Goal: Task Accomplishment & Management: Manage account settings

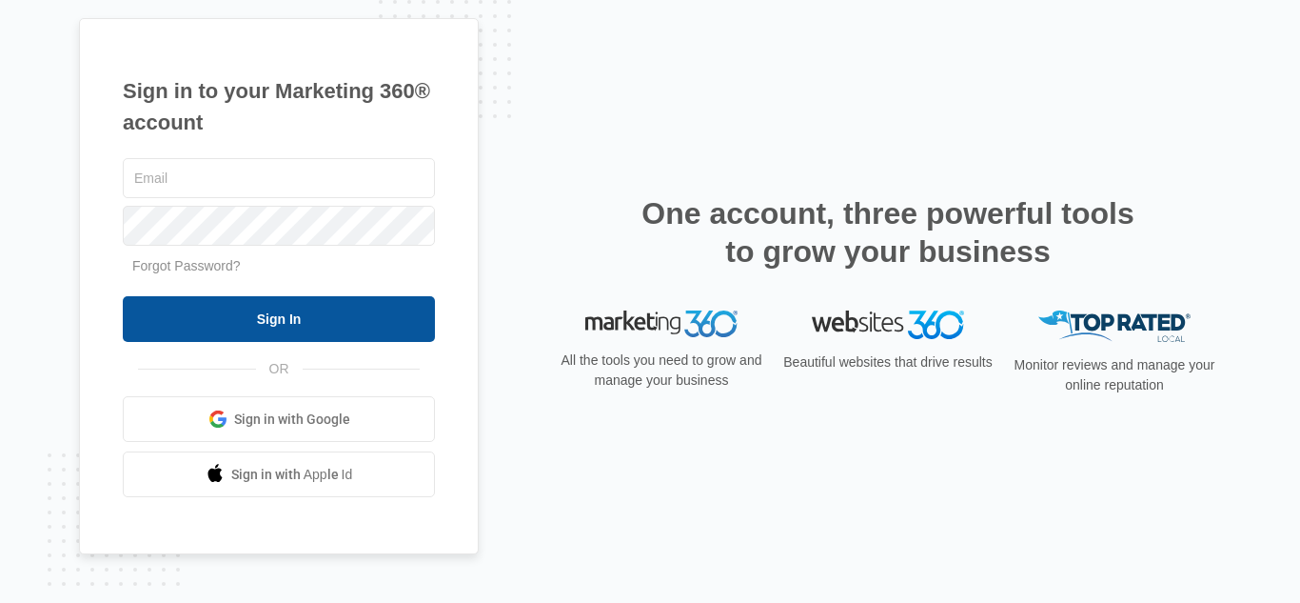
type input "[EMAIL_ADDRESS][DOMAIN_NAME]"
click at [262, 316] on input "Sign In" at bounding box center [279, 319] width 312 height 46
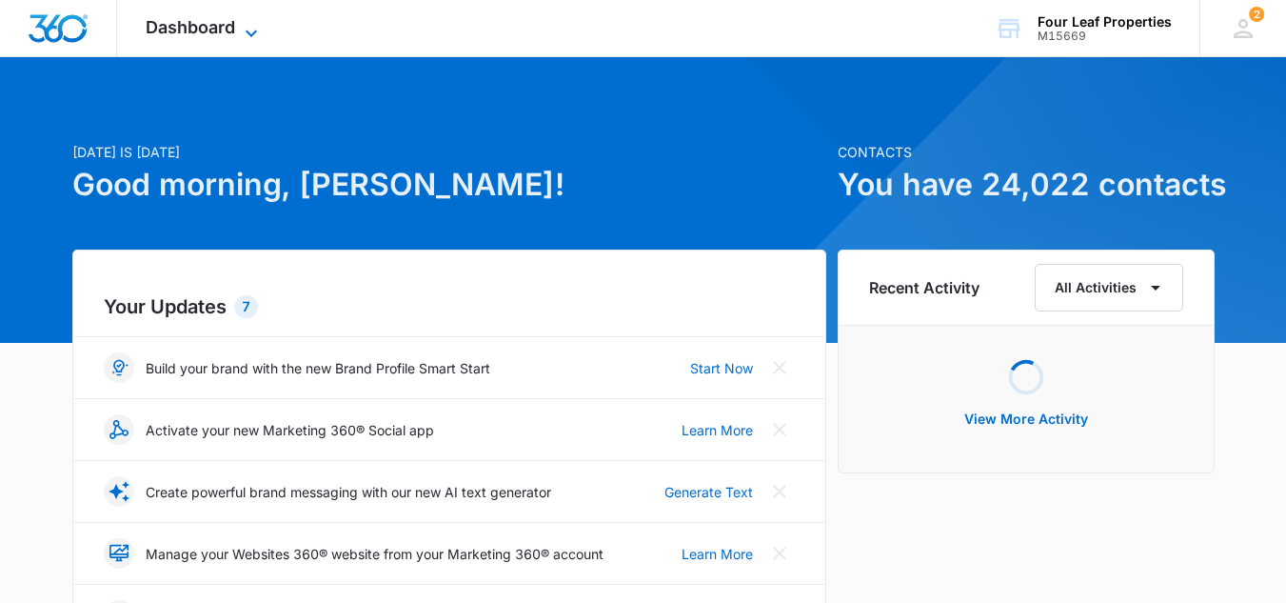
click at [193, 29] on span "Dashboard" at bounding box center [190, 27] width 89 height 20
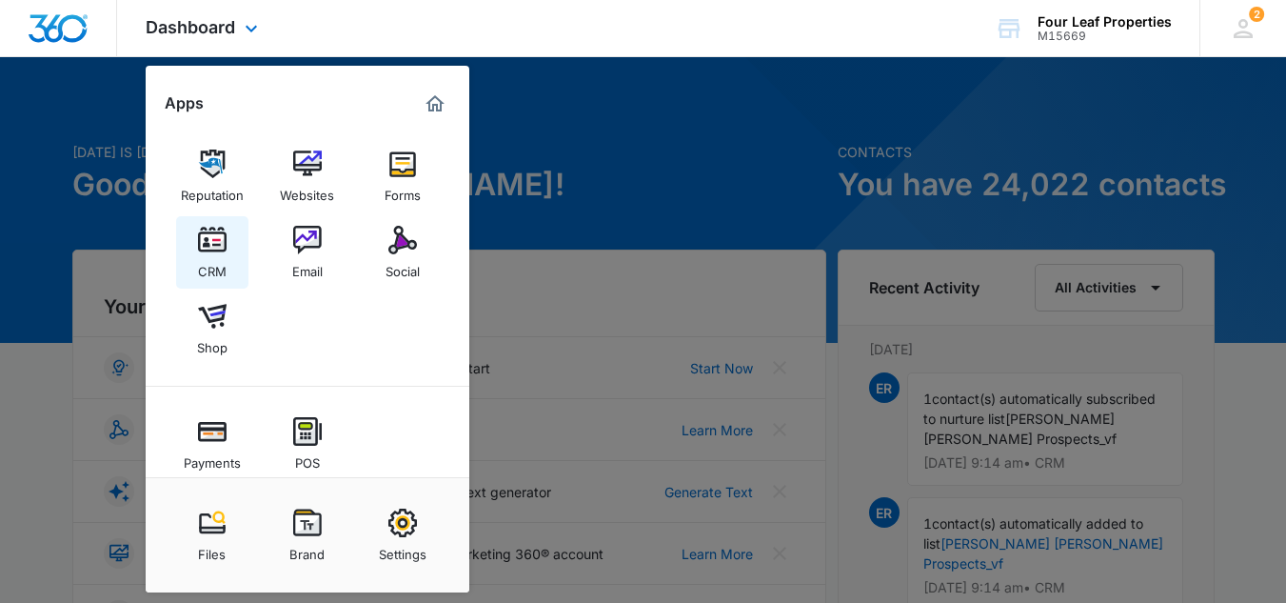
click at [214, 237] on img at bounding box center [212, 240] width 29 height 29
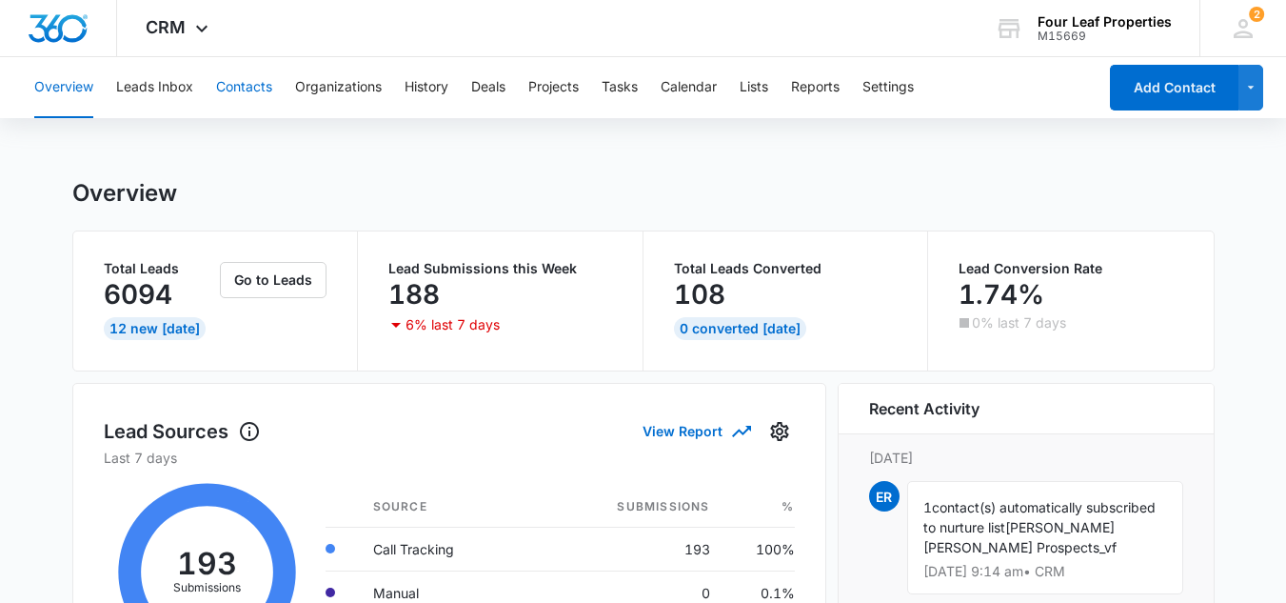
click at [241, 85] on button "Contacts" at bounding box center [244, 87] width 56 height 61
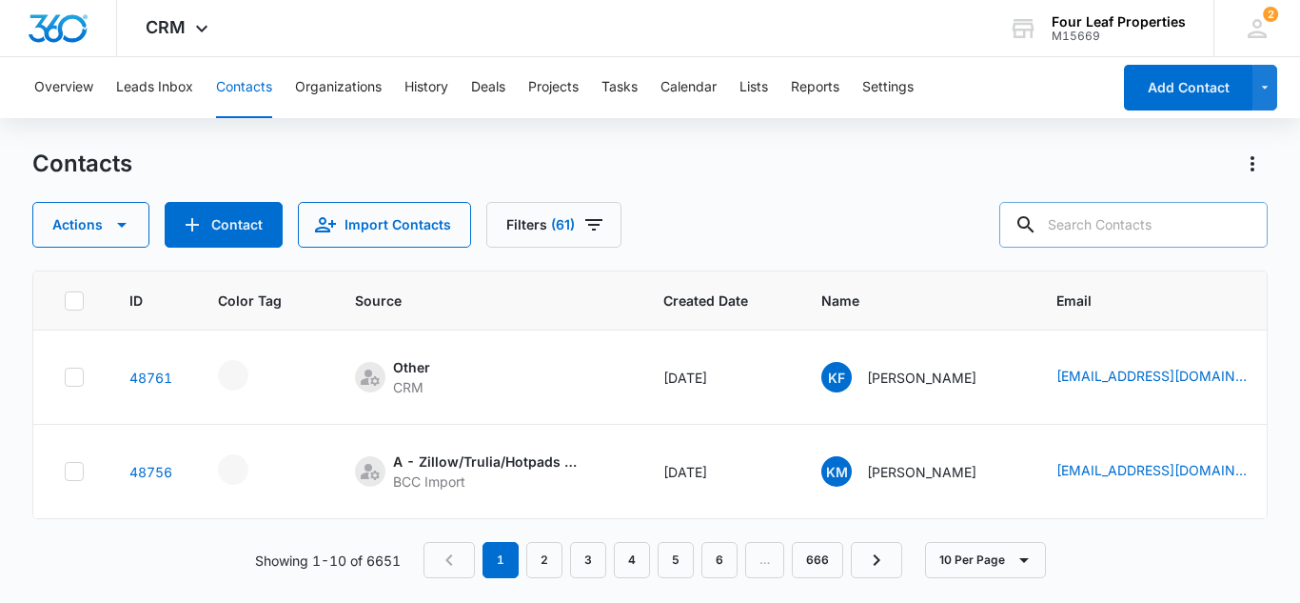
click at [1079, 223] on input "text" at bounding box center [1133, 225] width 268 height 46
type input "abel"
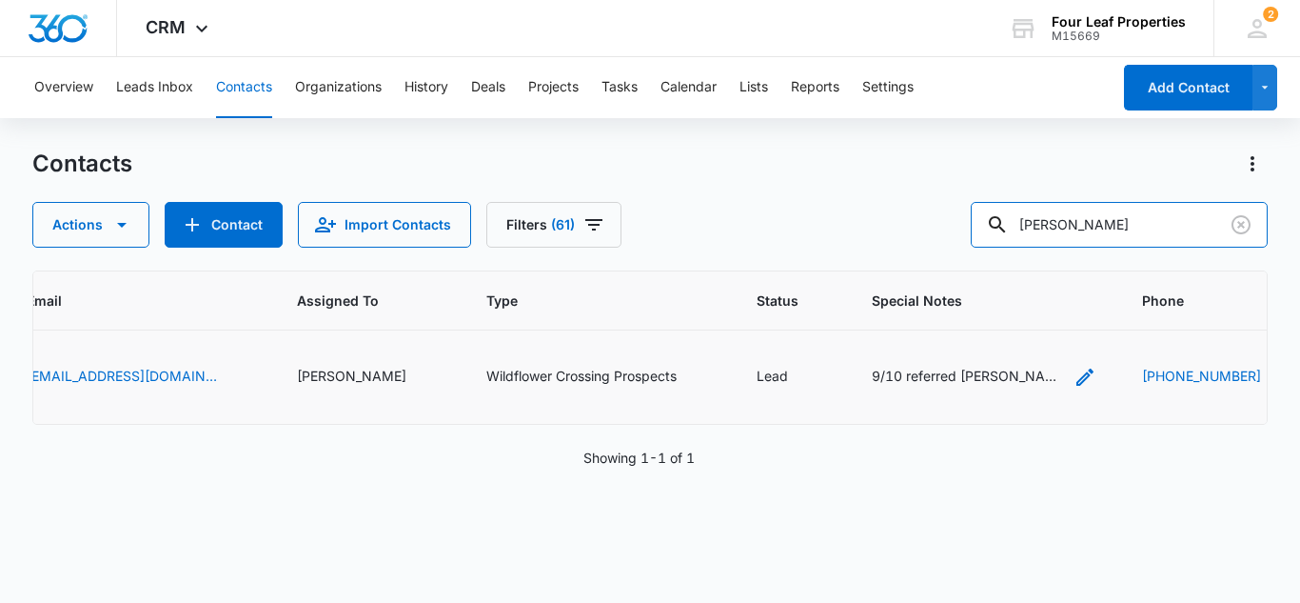
scroll to position [0, 973]
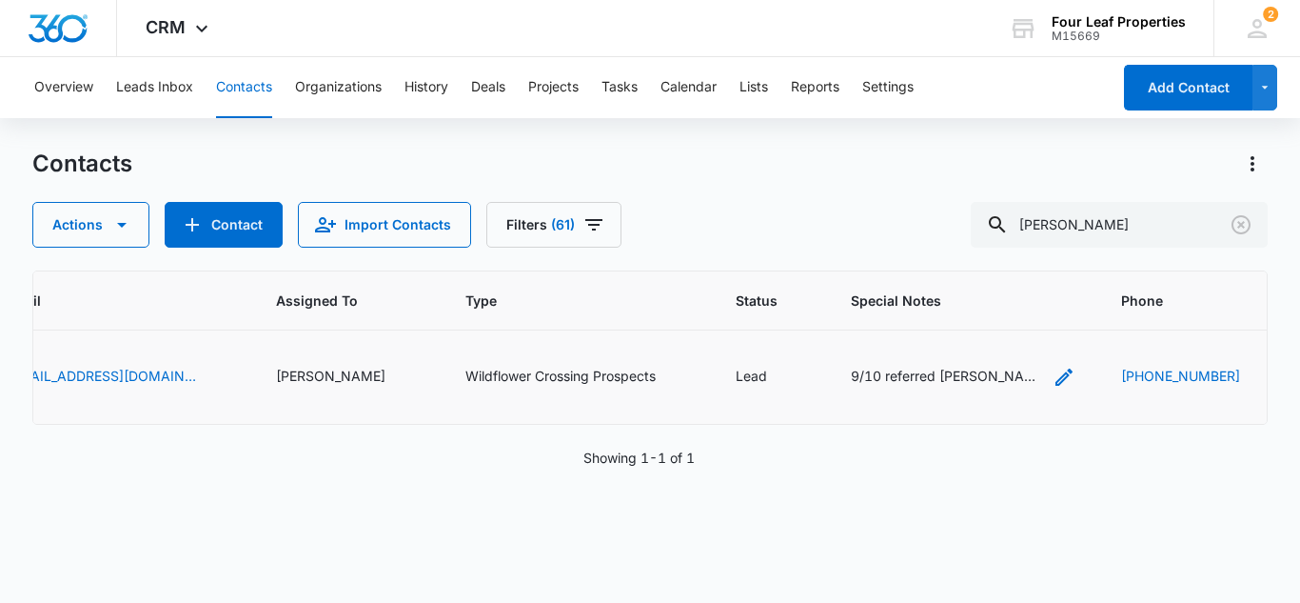
click at [1056, 375] on icon "Special Notes - 9/10 referred camilo avolos - applying for 3 bd rental no maybe…" at bounding box center [1064, 376] width 17 height 17
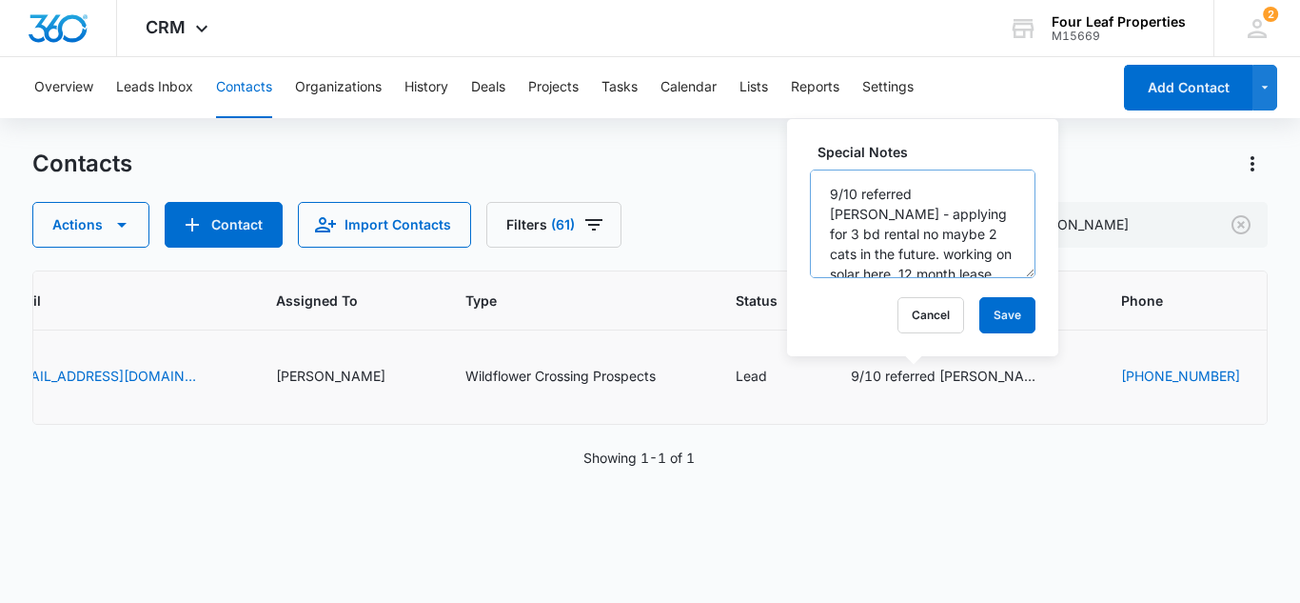
scroll to position [40, 0]
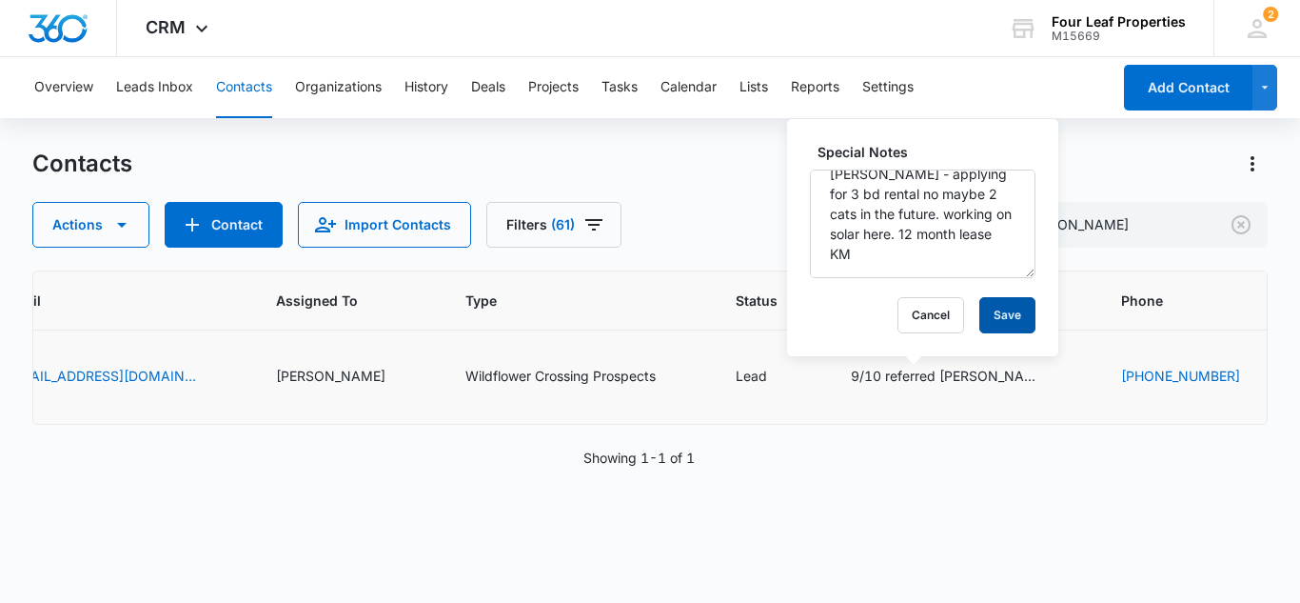
click at [998, 313] on button "Save" at bounding box center [1008, 315] width 56 height 36
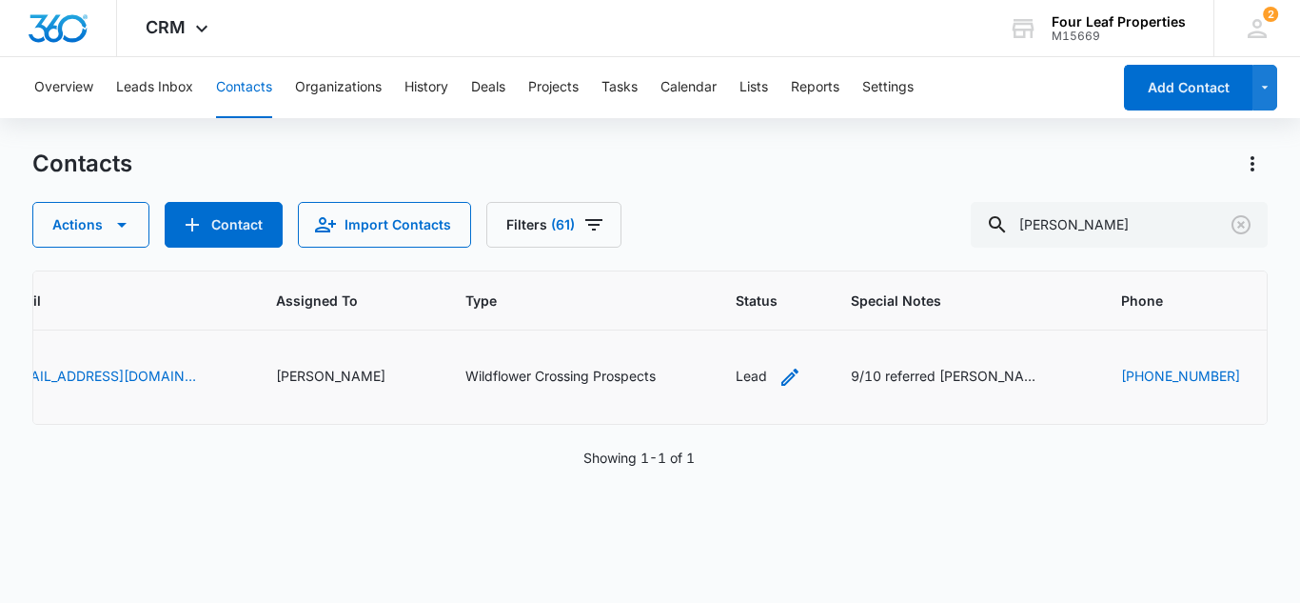
click at [779, 379] on icon "Status - Lead - Select to Edit Field" at bounding box center [790, 377] width 23 height 23
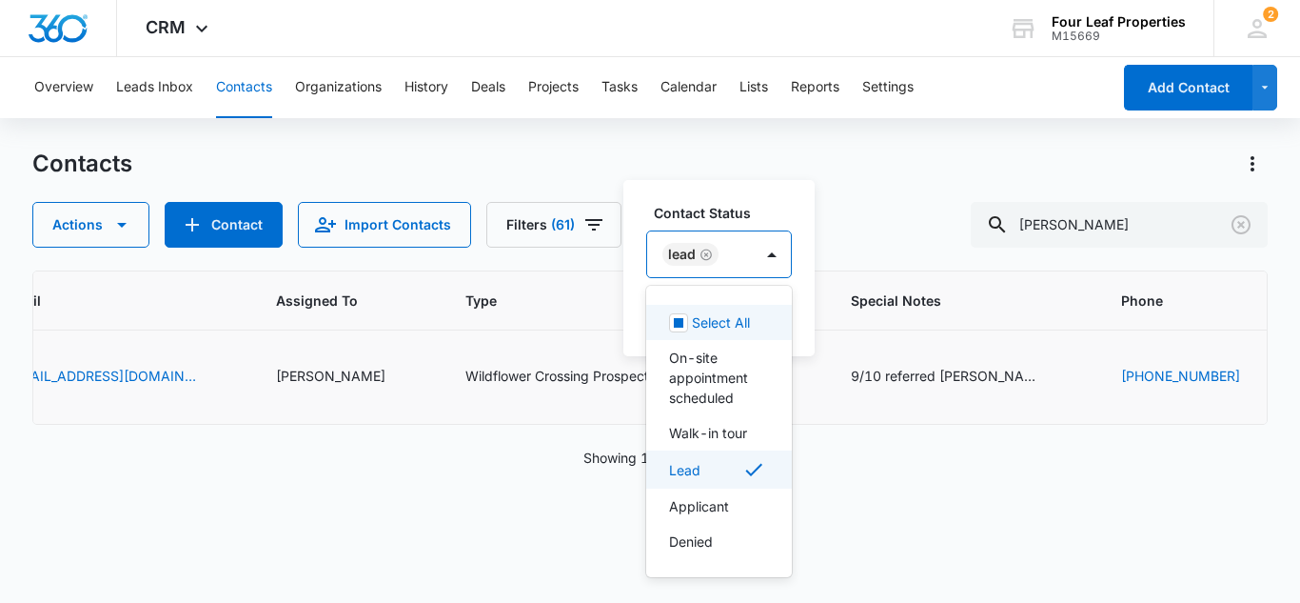
click at [736, 253] on div "Lead" at bounding box center [700, 254] width 106 height 46
drag, startPoint x: 704, startPoint y: 505, endPoint x: 612, endPoint y: 295, distance: 229.7
click at [702, 505] on p "Applicant" at bounding box center [699, 506] width 60 height 20
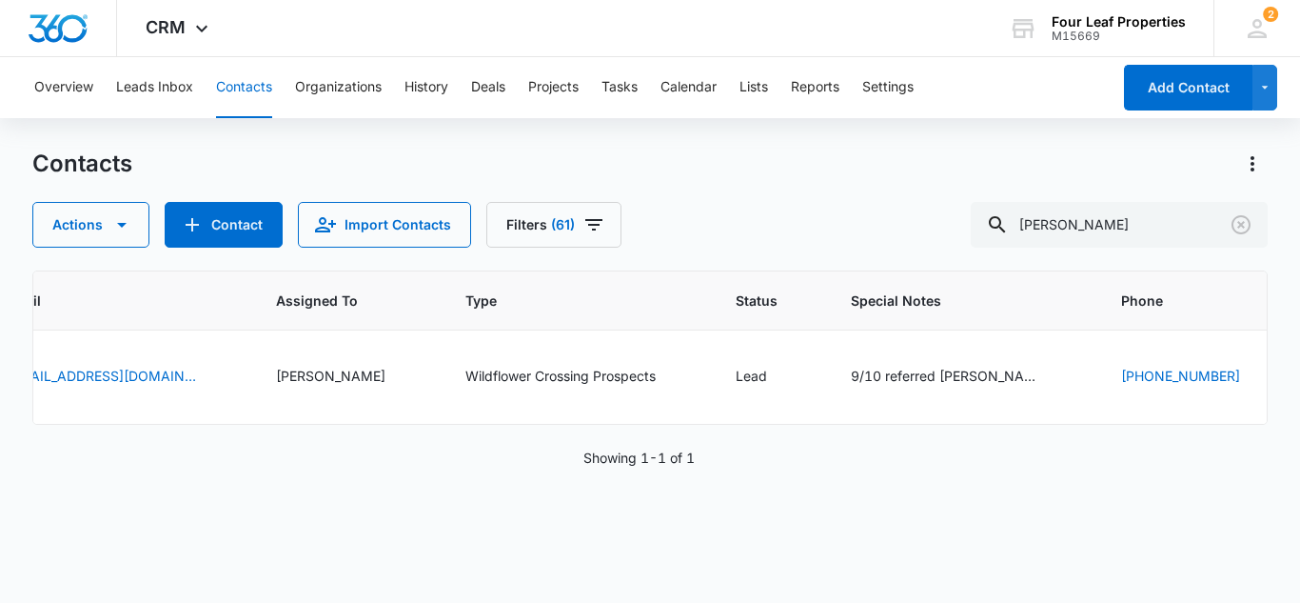
click at [488, 155] on div "Contacts" at bounding box center [650, 163] width 1236 height 30
drag, startPoint x: 740, startPoint y: 374, endPoint x: 743, endPoint y: 365, distance: 10.3
click at [779, 372] on icon "Status - Lead - Select to Edit Field" at bounding box center [790, 377] width 23 height 23
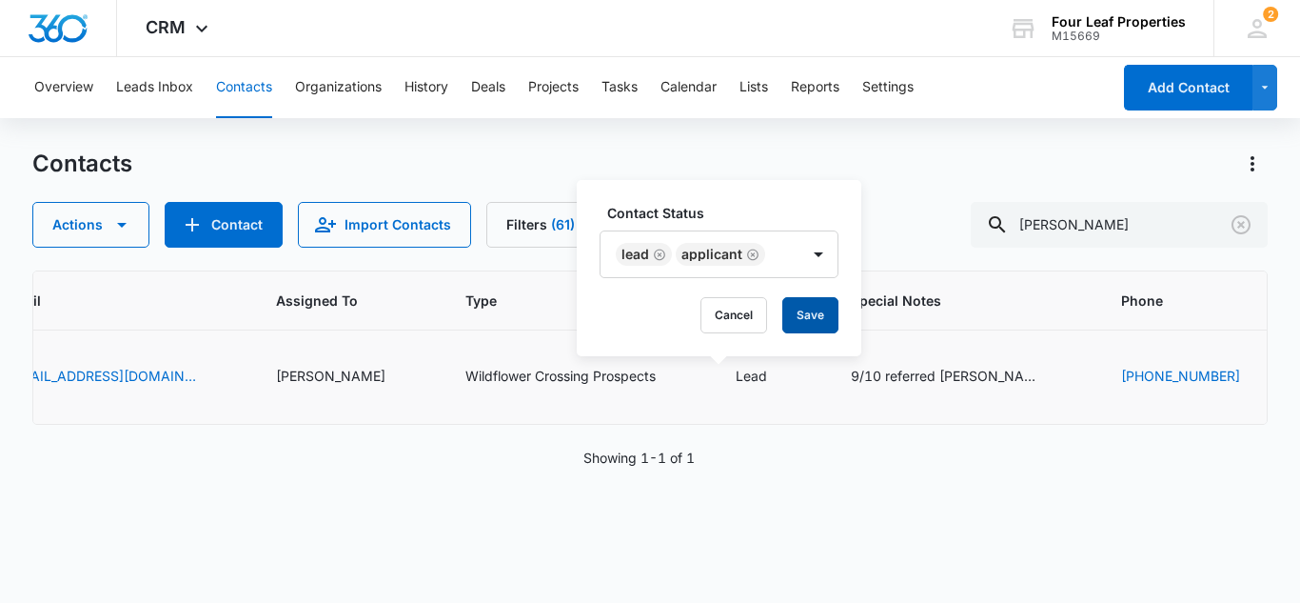
click at [804, 318] on button "Save" at bounding box center [810, 315] width 56 height 36
